Goal: Find specific page/section: Find specific page/section

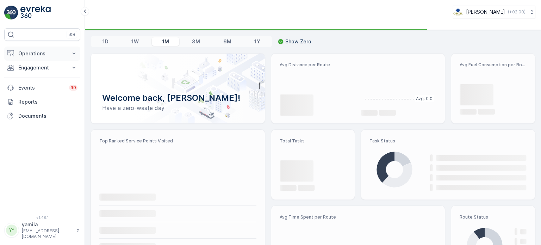
click at [43, 55] on p "Operations" at bounding box center [42, 53] width 48 height 7
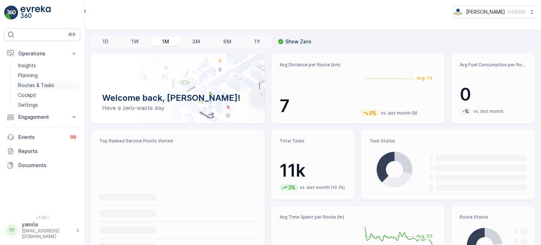
click at [42, 87] on p "Routes & Tasks" at bounding box center [36, 85] width 36 height 7
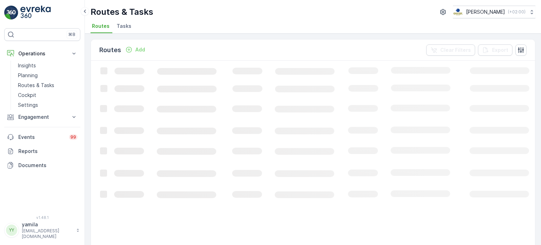
click at [129, 27] on span "Tasks" at bounding box center [124, 26] width 15 height 7
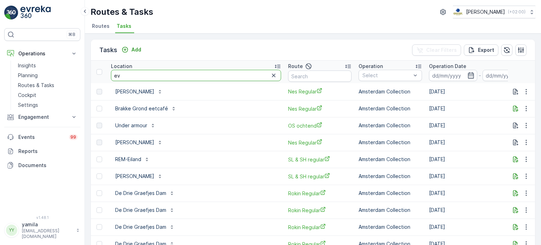
type input "e"
type input "b"
type input "pannenkoekn"
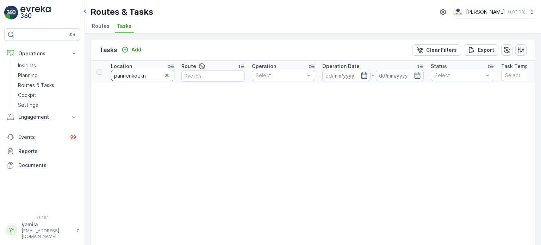
click at [152, 77] on input "pannenkoekn" at bounding box center [142, 75] width 63 height 11
type input "pannenkoeken"
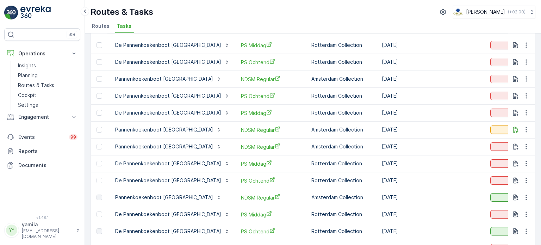
scroll to position [317, 0]
